Goal: Information Seeking & Learning: Learn about a topic

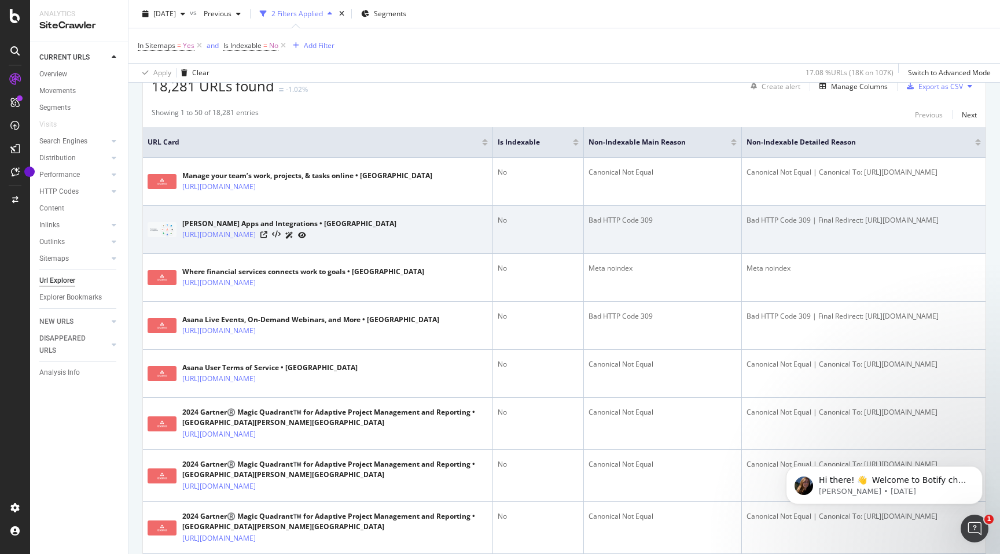
scroll to position [223, 0]
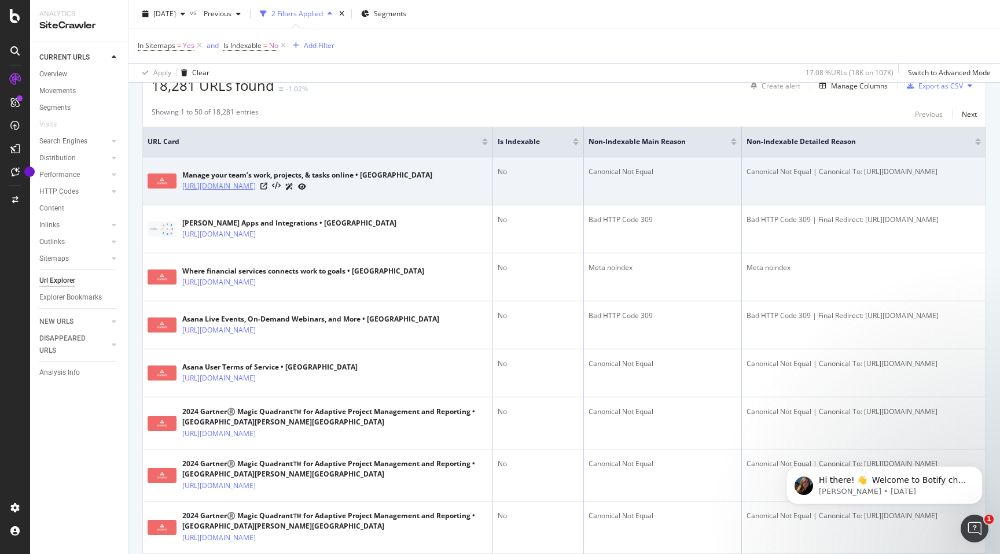
click at [227, 186] on link "https://asana.com/ru" at bounding box center [218, 186] width 73 height 12
click at [260, 185] on icon at bounding box center [263, 186] width 7 height 7
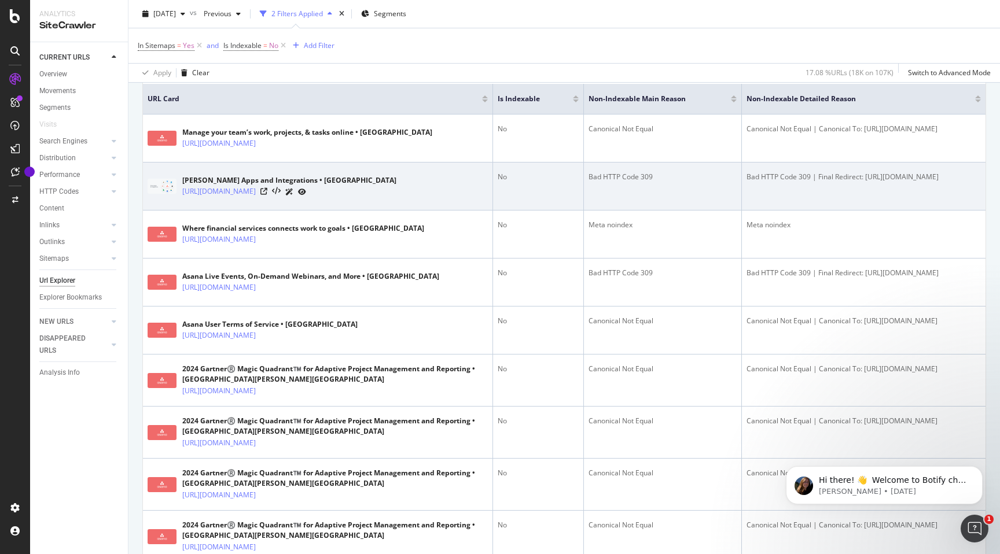
scroll to position [267, 0]
drag, startPoint x: 535, startPoint y: 178, endPoint x: 588, endPoint y: 178, distance: 53.2
click at [588, 178] on div "Bad HTTP Code 309" at bounding box center [662, 176] width 148 height 10
click at [266, 191] on icon at bounding box center [263, 190] width 7 height 7
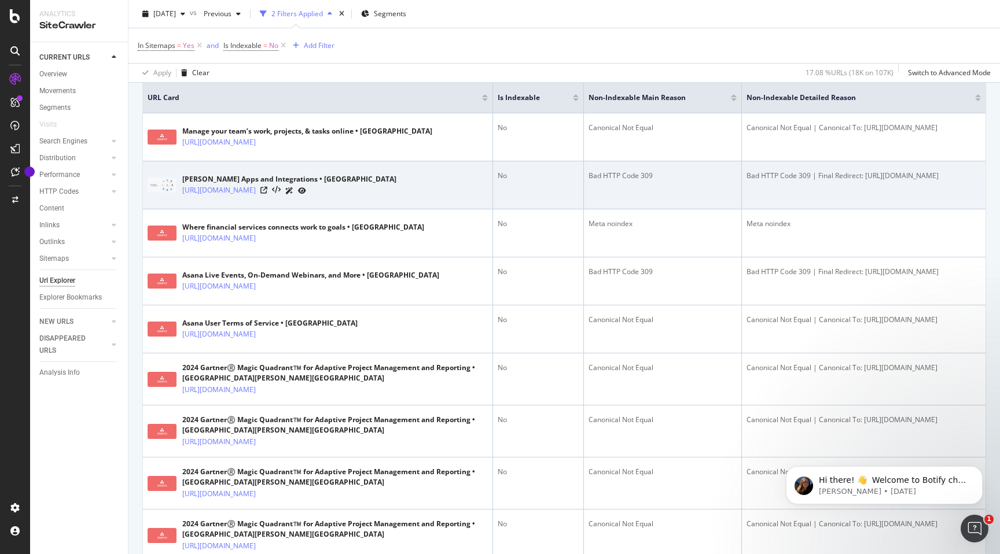
click at [594, 174] on div "Bad HTTP Code 309" at bounding box center [662, 176] width 148 height 10
copy div "309"
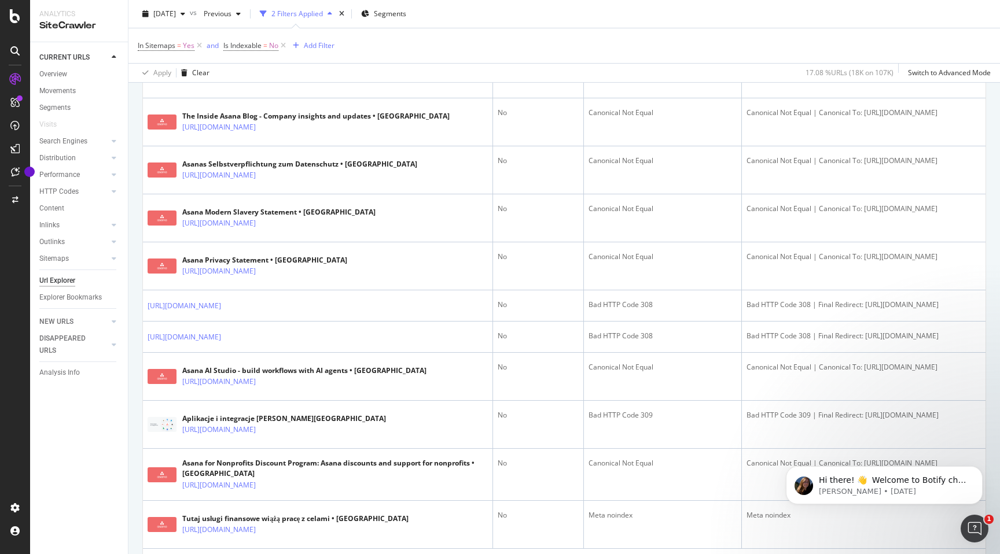
scroll to position [2447, 0]
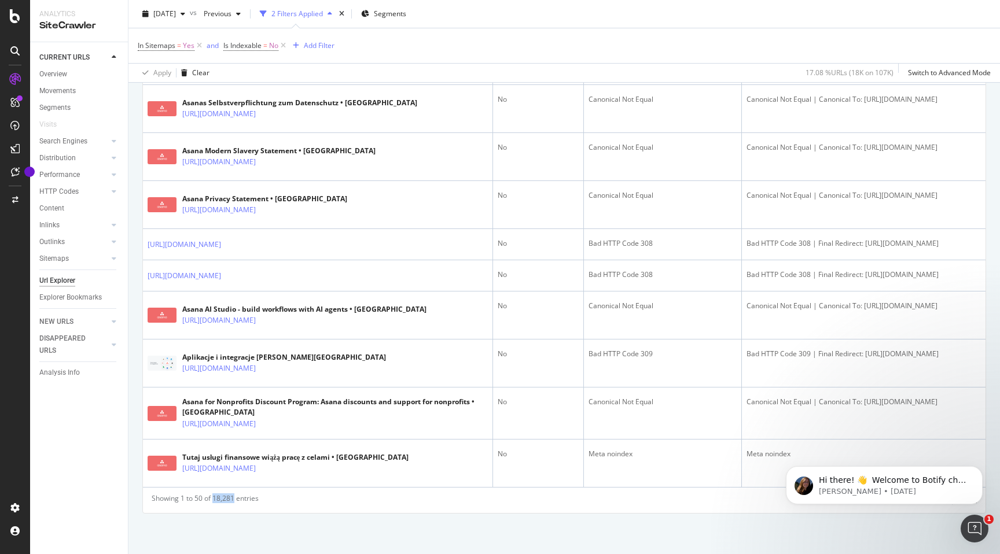
drag, startPoint x: 212, startPoint y: 499, endPoint x: 233, endPoint y: 498, distance: 20.9
click at [233, 498] on div "Showing 1 to 50 of 18,281 entries" at bounding box center [205, 500] width 107 height 14
copy div "18,281"
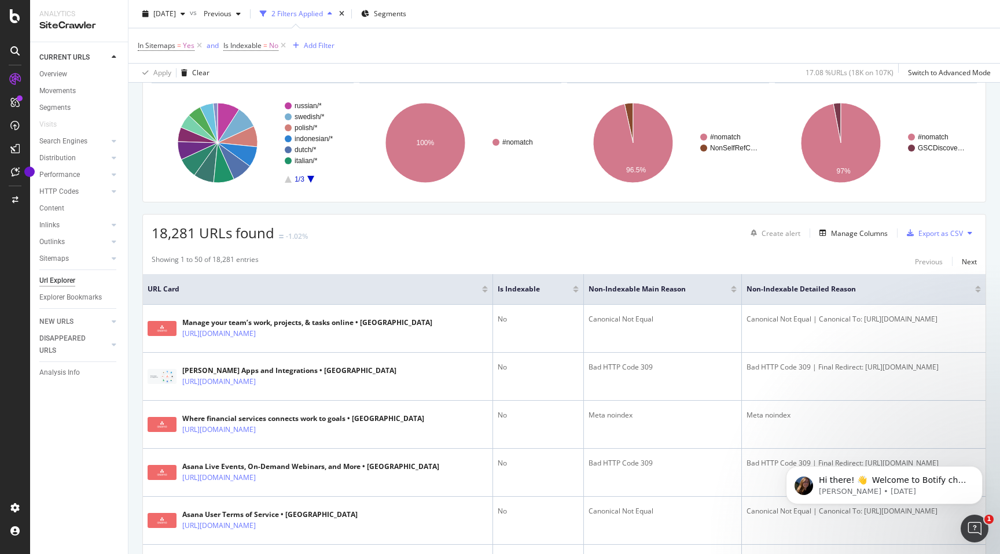
scroll to position [0, 0]
